Goal: Transaction & Acquisition: Purchase product/service

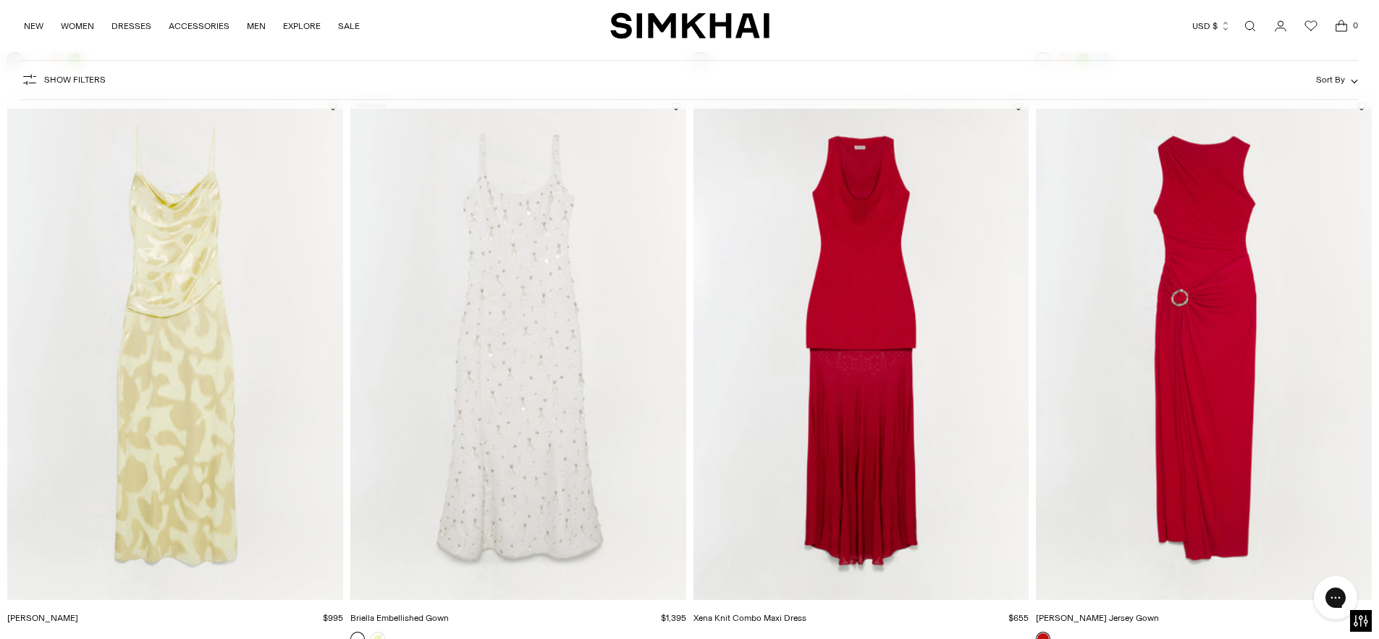
scroll to position [1933, 0]
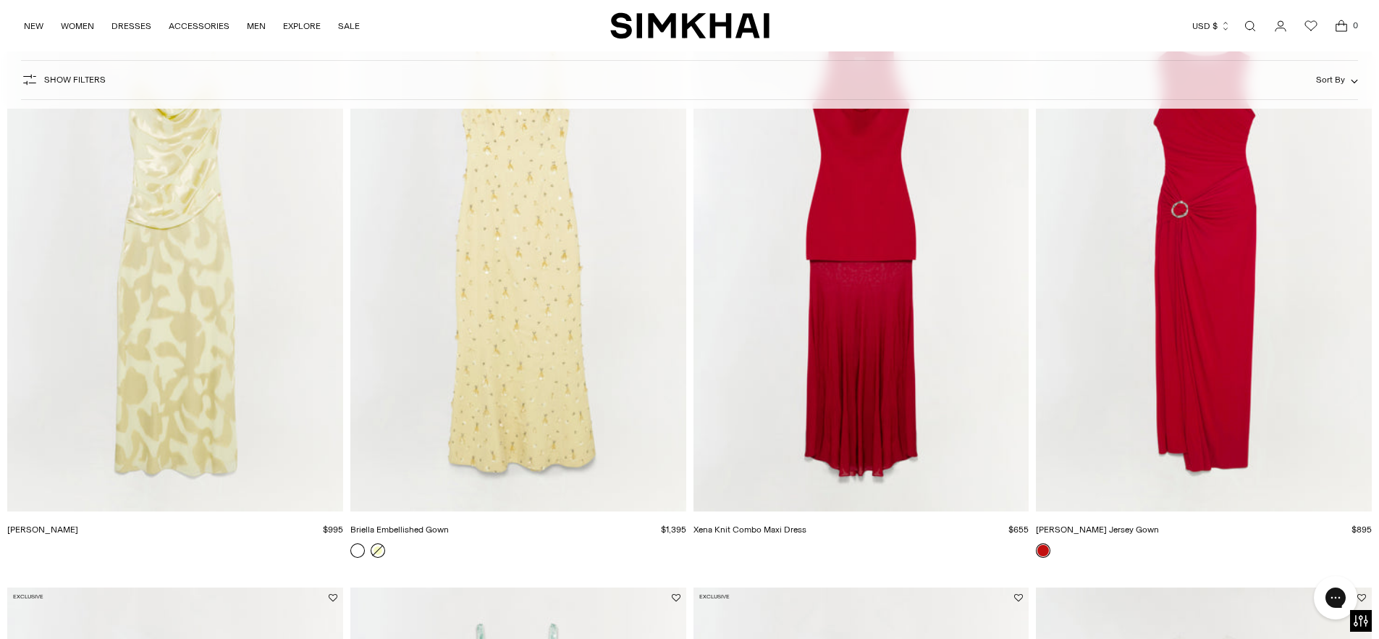
click at [378, 551] on link at bounding box center [378, 550] width 14 height 14
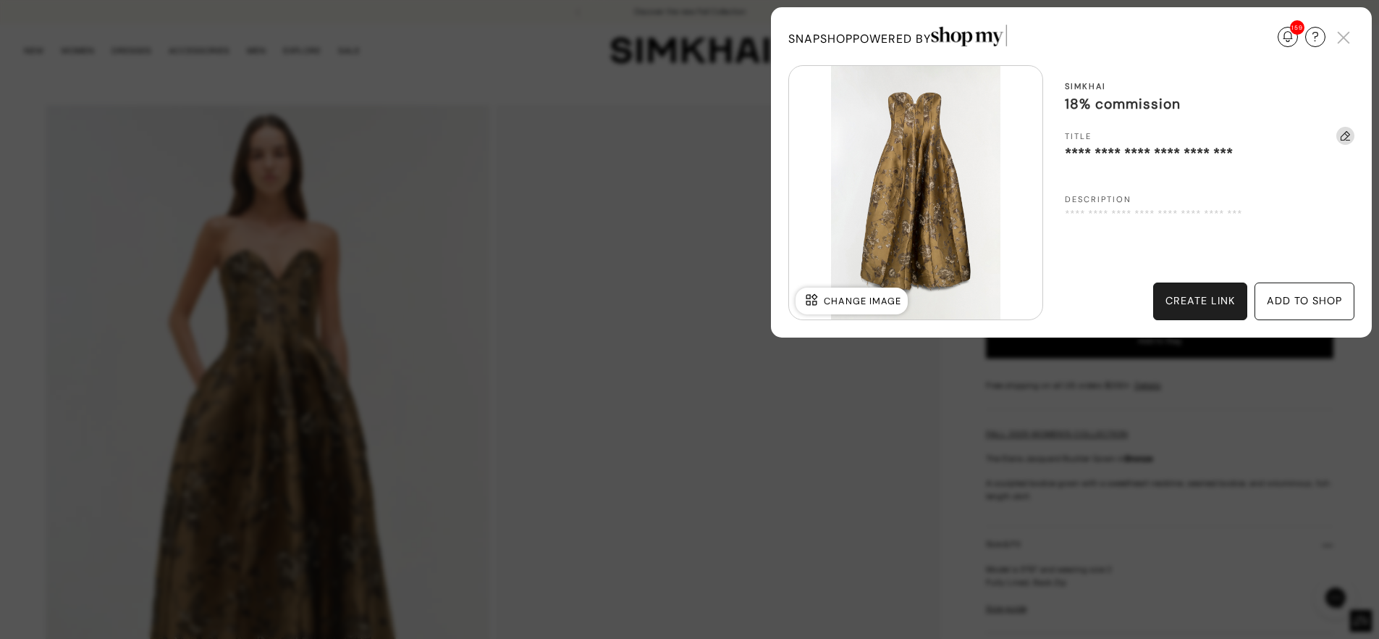
click at [1209, 303] on div "create link" at bounding box center [1201, 301] width 70 height 16
click at [1014, 395] on div "Update Required We've detected that you are using an old version of SnapShop. I…" at bounding box center [689, 319] width 1379 height 639
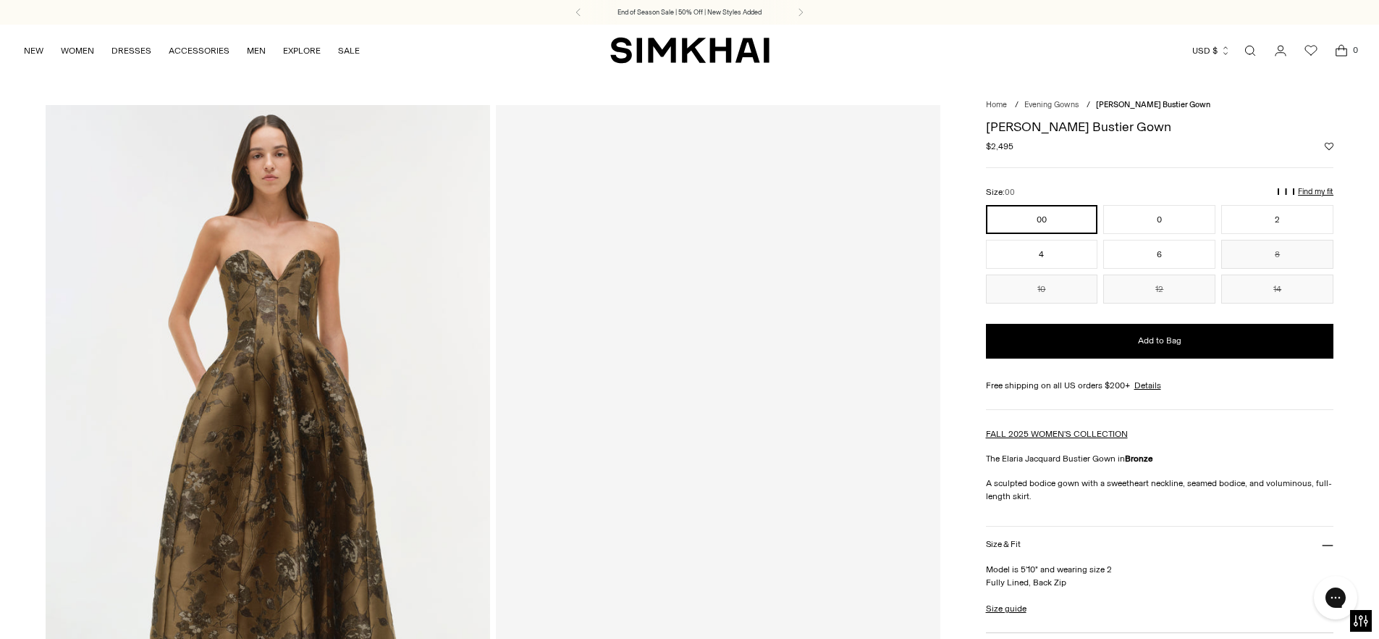
click at [576, 127] on div at bounding box center [718, 438] width 445 height 667
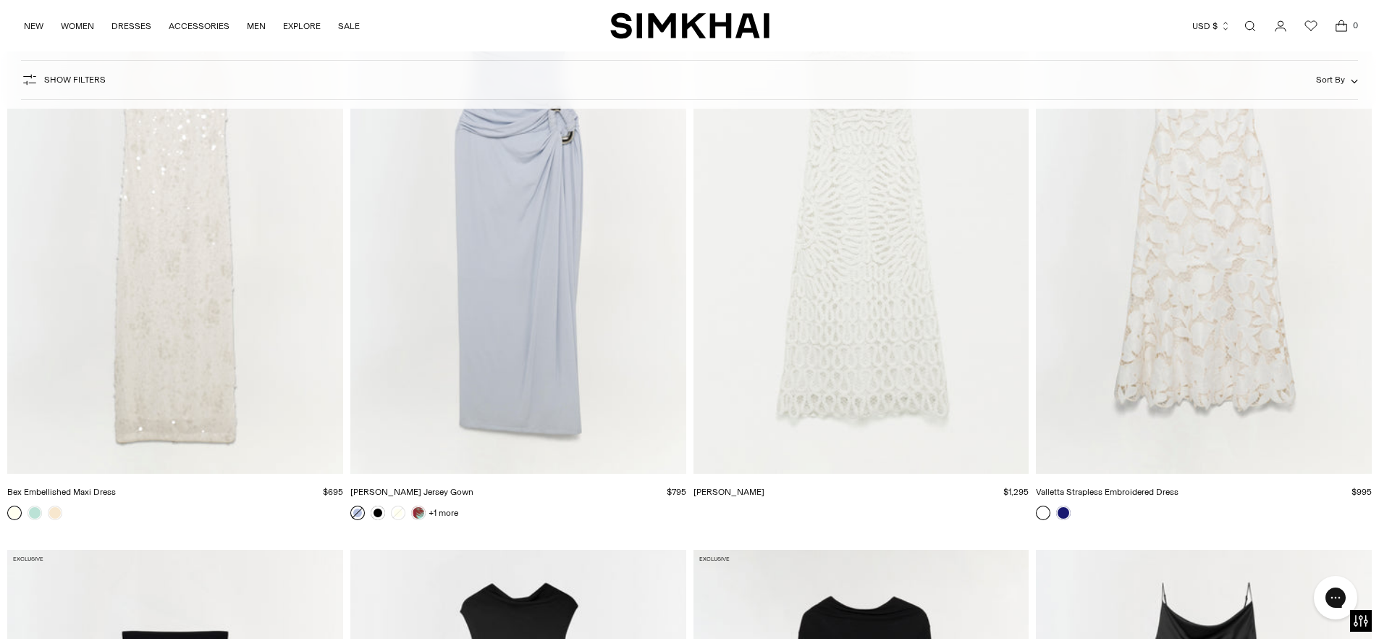
scroll to position [2991, 0]
